Goal: Navigation & Orientation: Find specific page/section

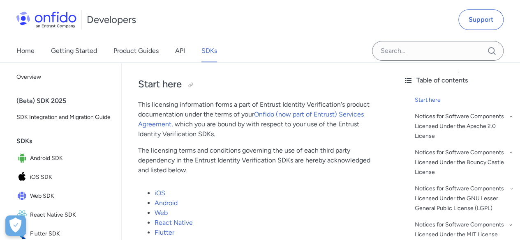
scroll to position [90, 0]
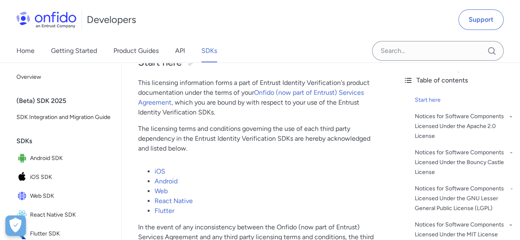
drag, startPoint x: 0, startPoint y: 0, endPoint x: 524, endPoint y: 19, distance: 524.8
click at [175, 49] on div "Home Getting Started Product Guides API SDKs" at bounding box center [125, 50] width 250 height 23
click at [175, 50] on link "API" at bounding box center [180, 50] width 10 height 23
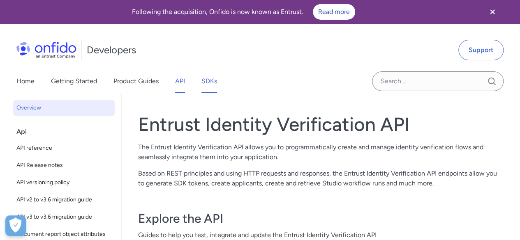
click at [210, 86] on link "SDKs" at bounding box center [209, 81] width 16 height 23
